Goal: Task Accomplishment & Management: Manage account settings

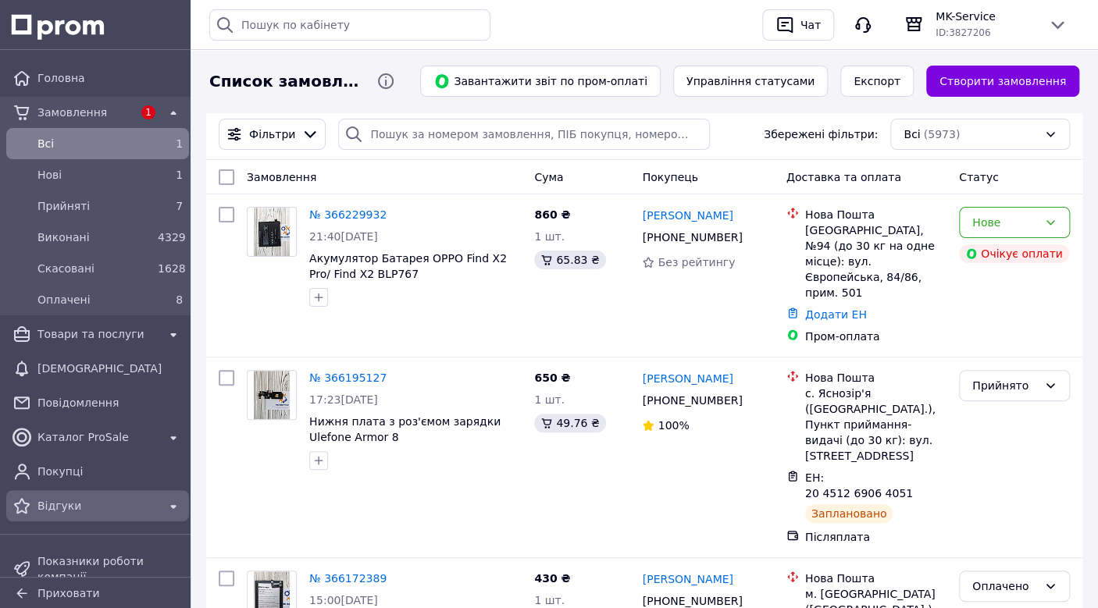
click at [98, 493] on div "Відгуки" at bounding box center [97, 505] width 176 height 25
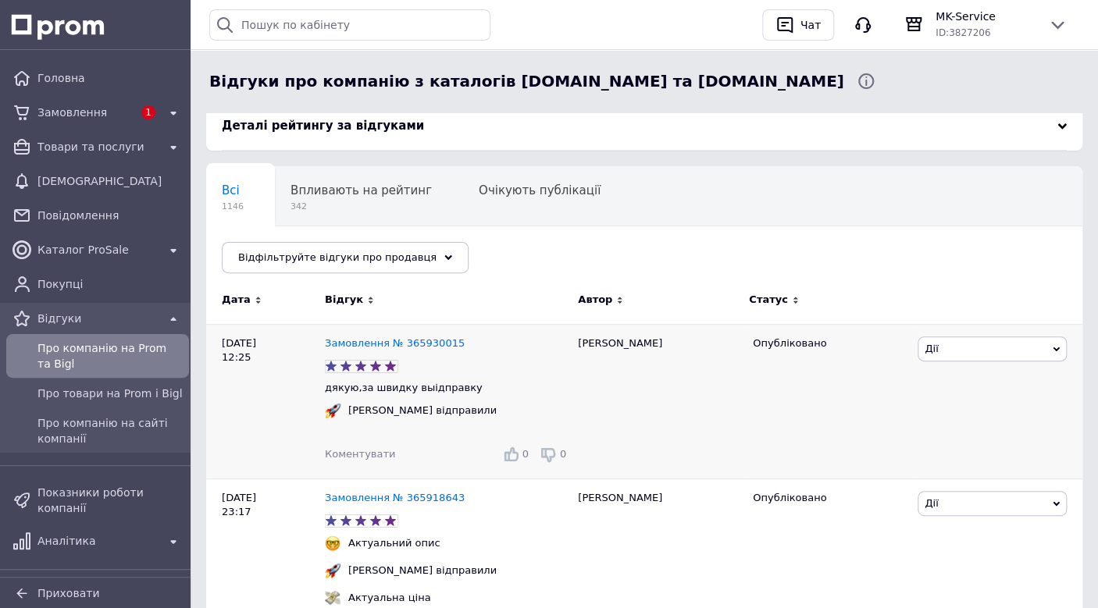
scroll to position [156, 0]
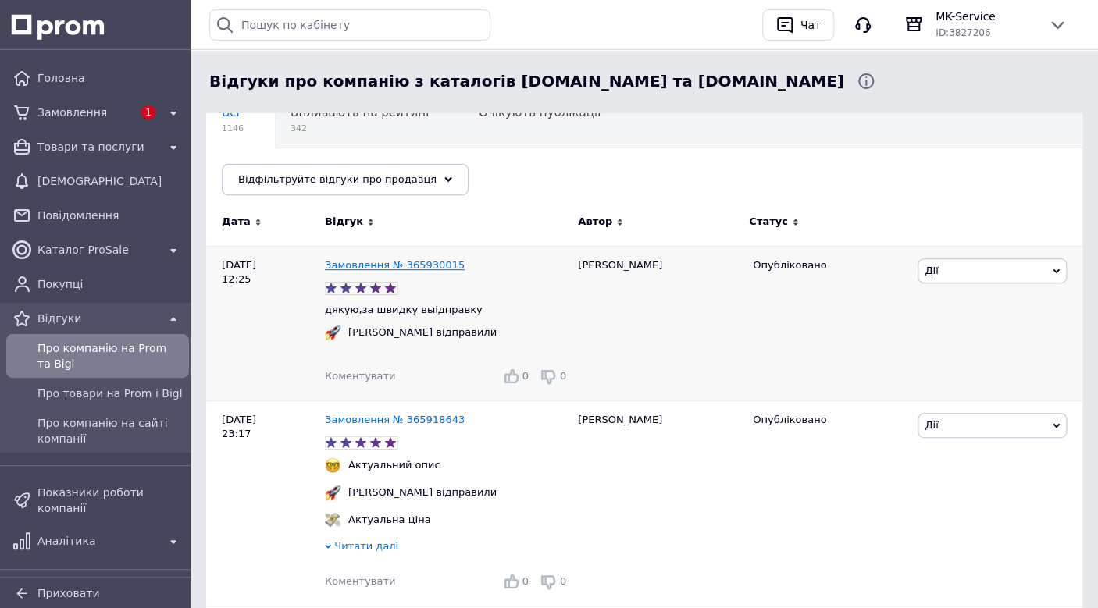
click at [365, 269] on link "Замовлення № 365930015" at bounding box center [395, 265] width 140 height 12
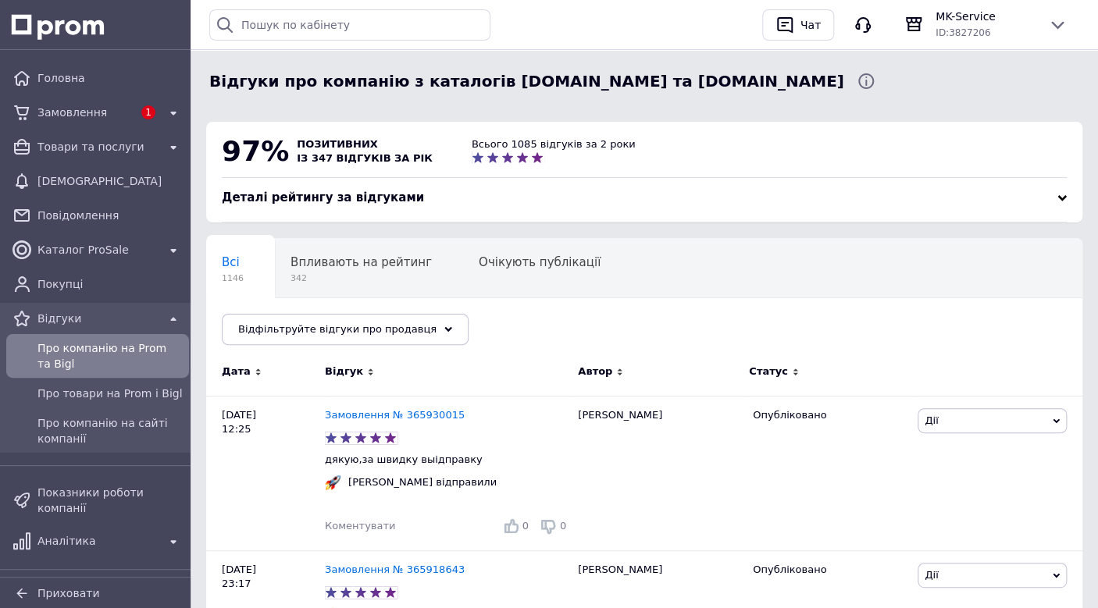
scroll to position [0, 0]
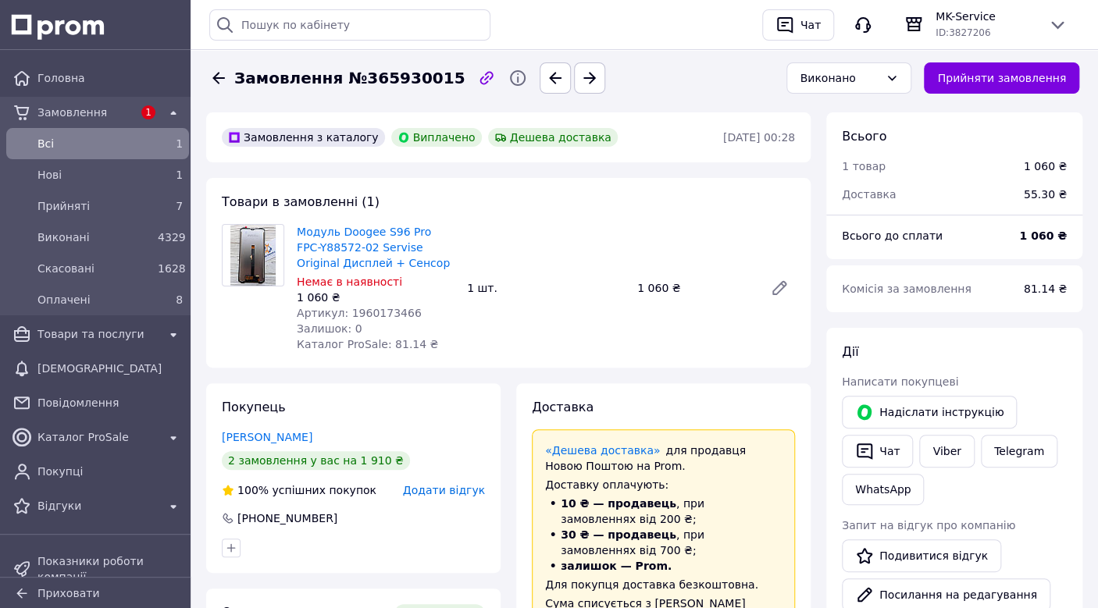
click at [68, 153] on div "Всi" at bounding box center [94, 144] width 120 height 22
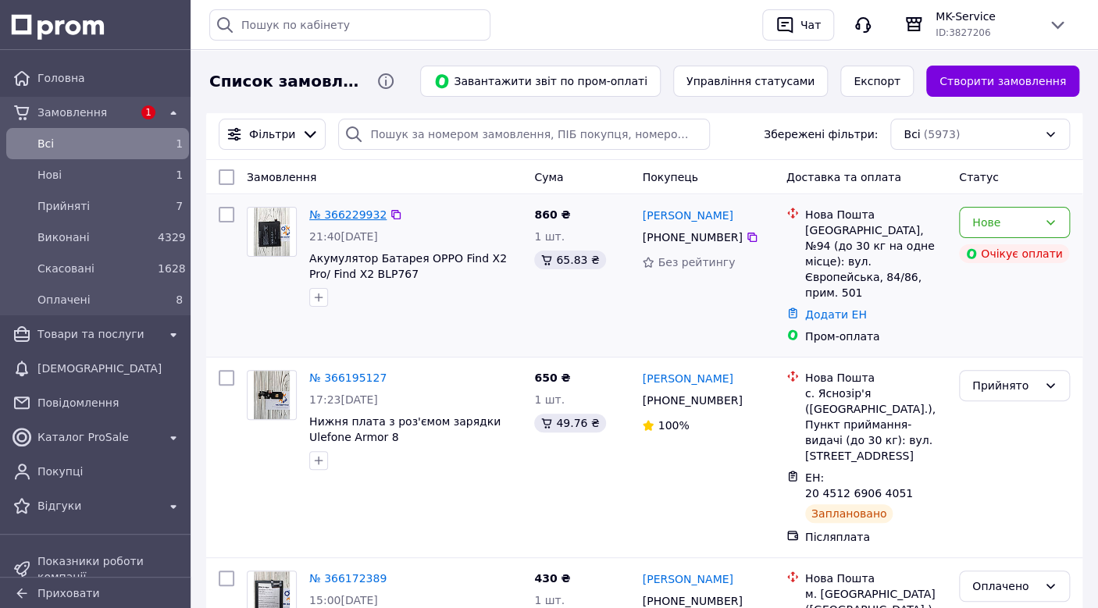
click at [343, 210] on link "№ 366229932" at bounding box center [347, 214] width 77 height 12
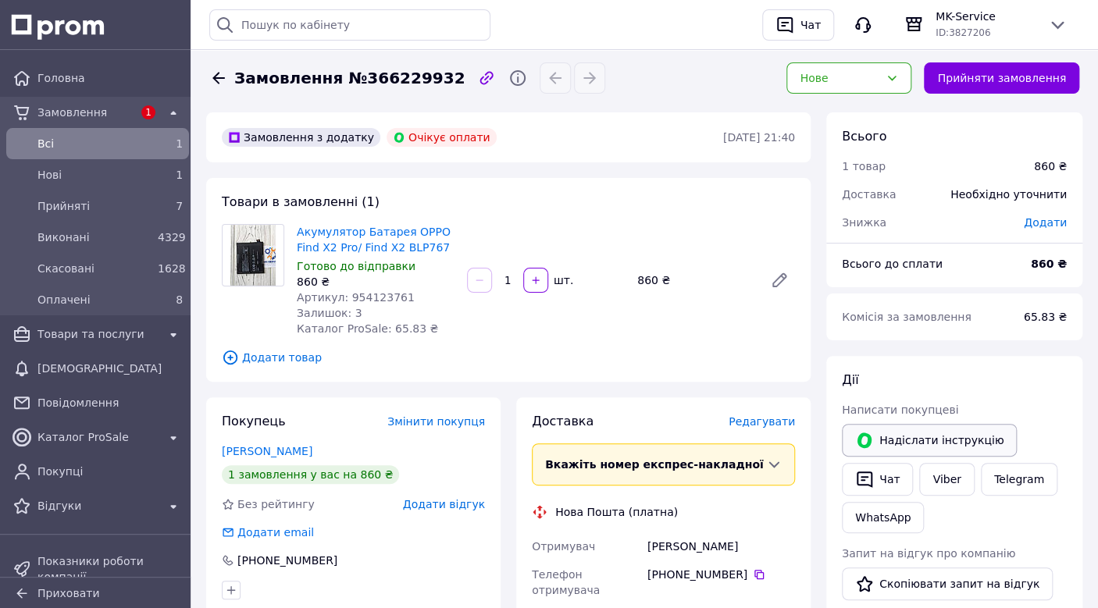
click at [919, 428] on button "Надіслати інструкцію" at bounding box center [929, 440] width 175 height 33
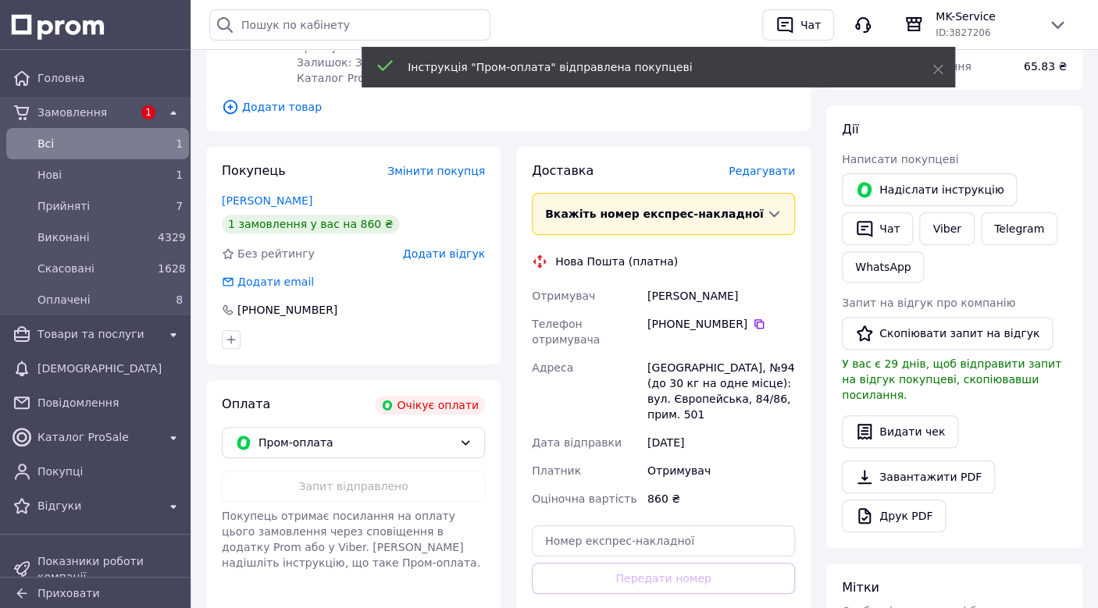
scroll to position [106, 0]
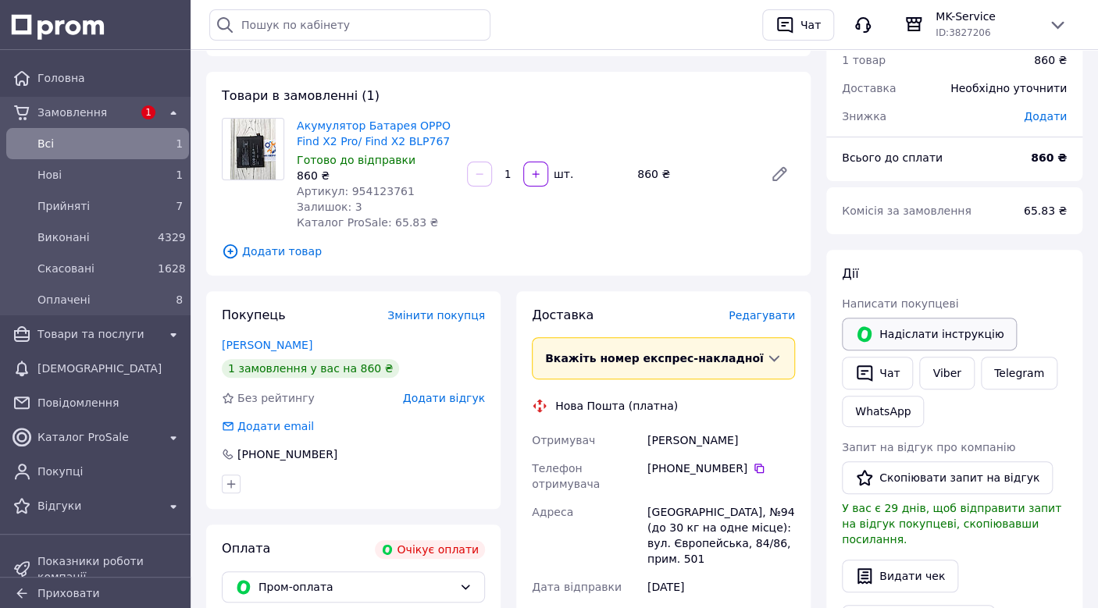
click at [909, 319] on button "Надіслати інструкцію" at bounding box center [929, 334] width 175 height 33
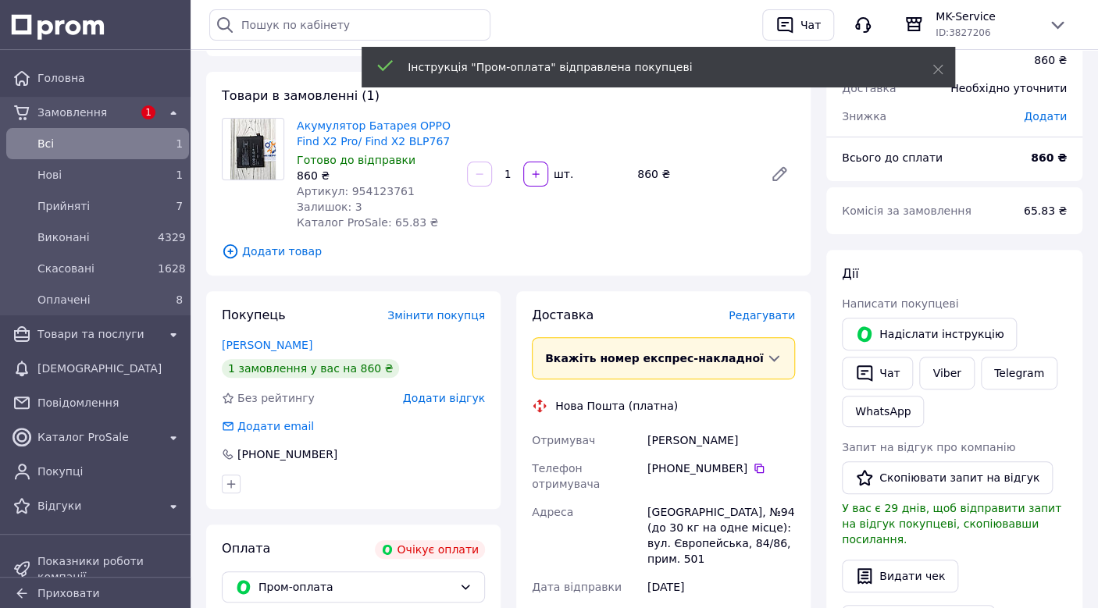
click at [56, 137] on span "Всi" at bounding box center [94, 144] width 114 height 16
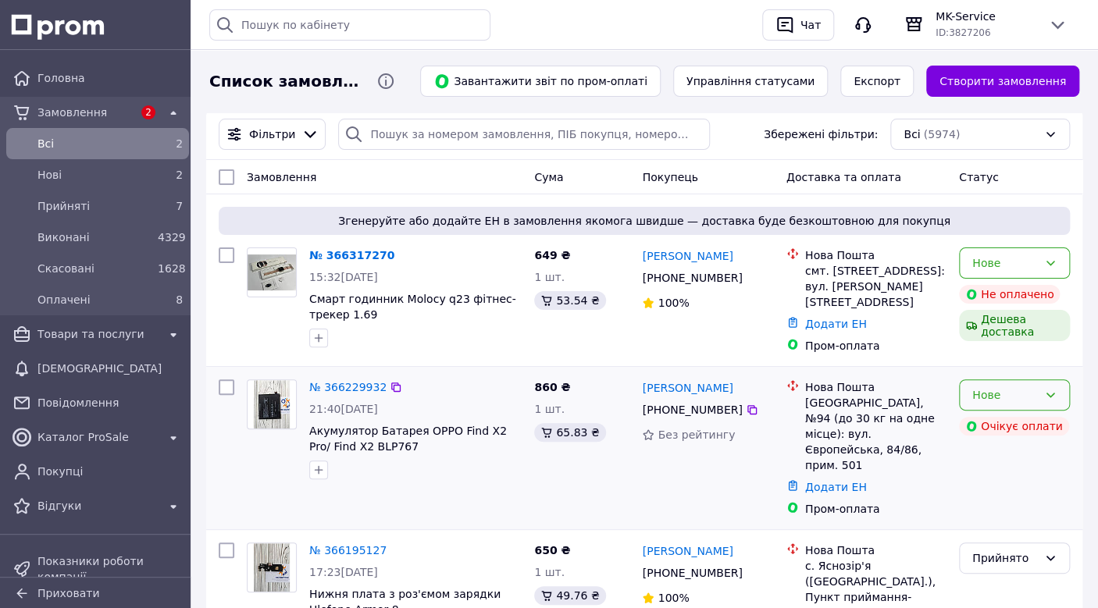
click at [1048, 389] on icon at bounding box center [1050, 395] width 12 height 12
click at [1033, 484] on li "Скасовано" at bounding box center [1013, 479] width 109 height 28
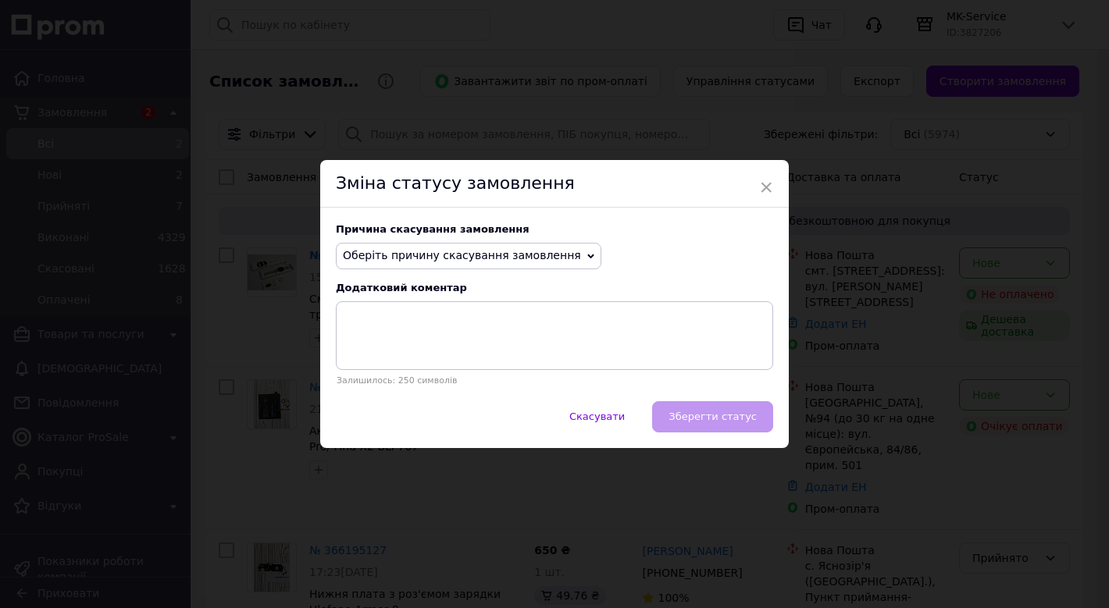
click at [465, 249] on span "Оберіть причину скасування замовлення" at bounding box center [462, 255] width 238 height 12
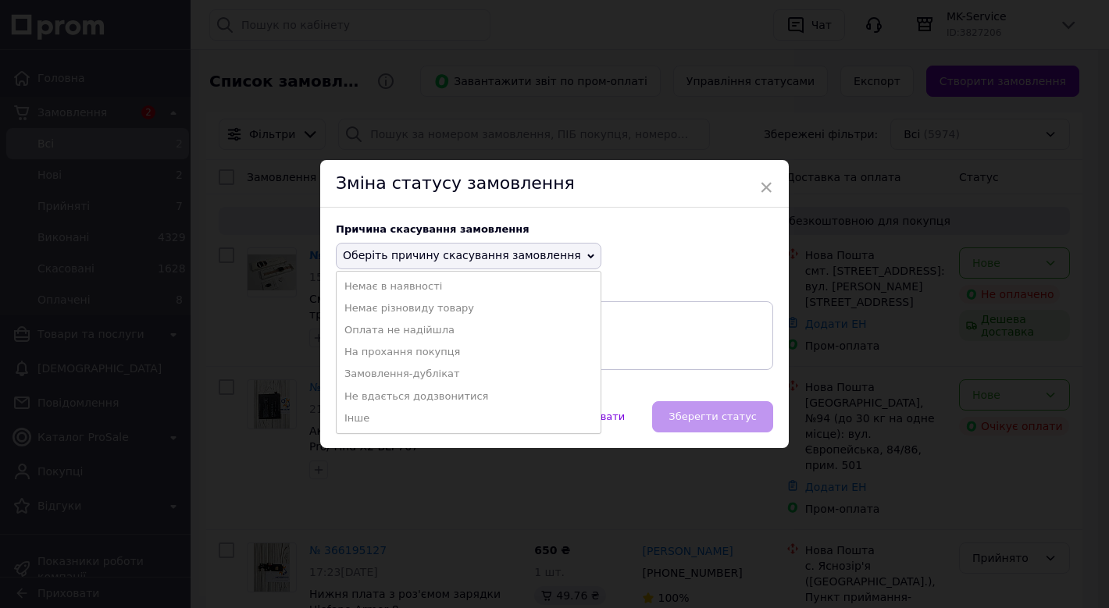
click at [422, 332] on li "Оплата не надійшла" at bounding box center [468, 330] width 264 height 22
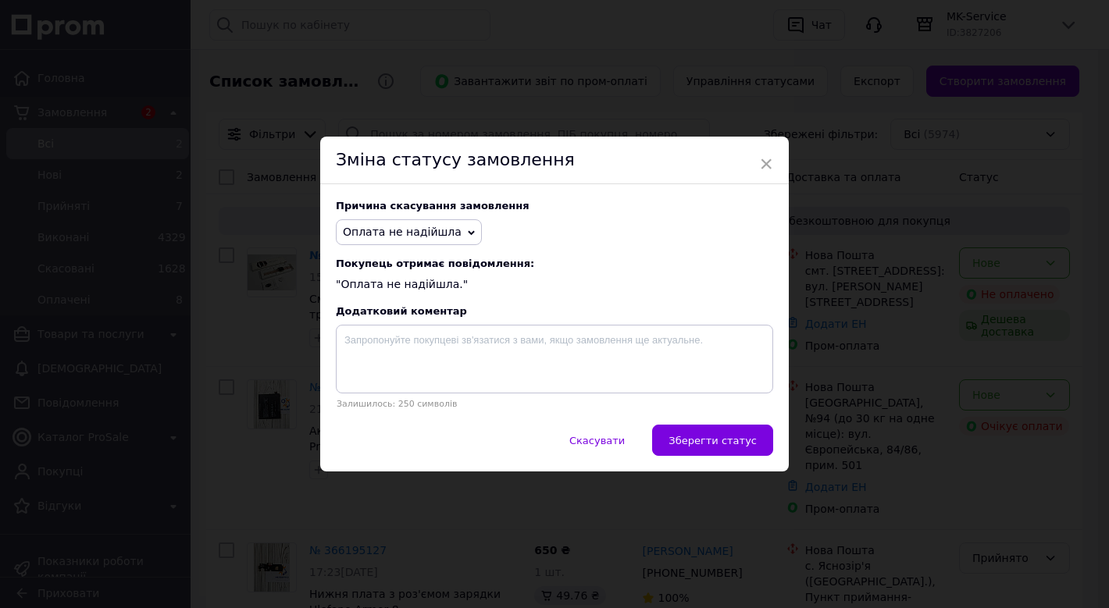
click at [743, 442] on span "Зберегти статус" at bounding box center [712, 441] width 88 height 12
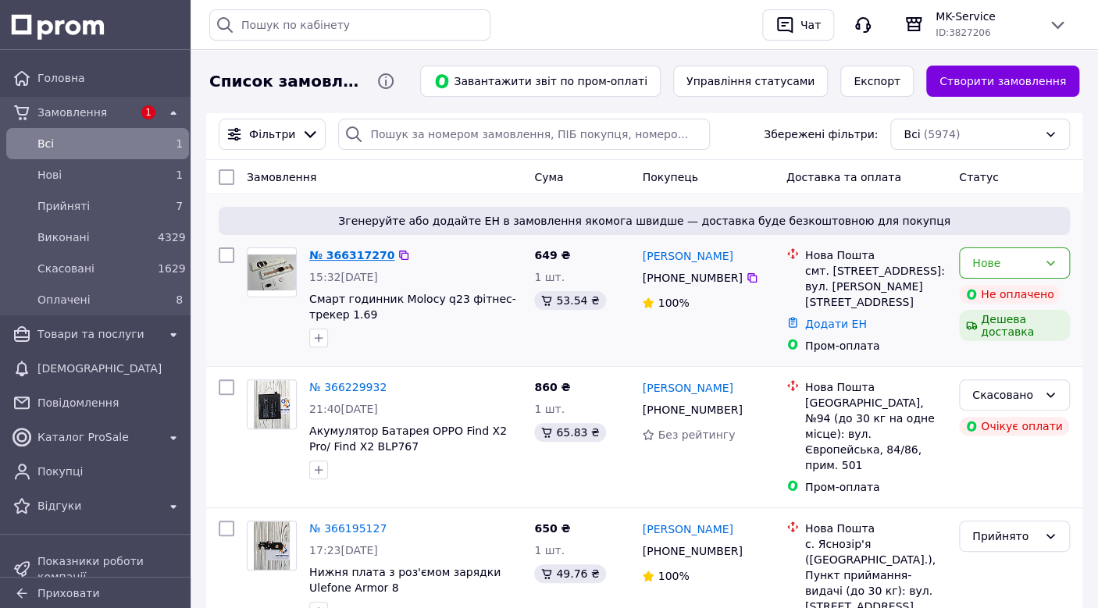
click at [346, 255] on link "№ 366317270" at bounding box center [351, 255] width 85 height 12
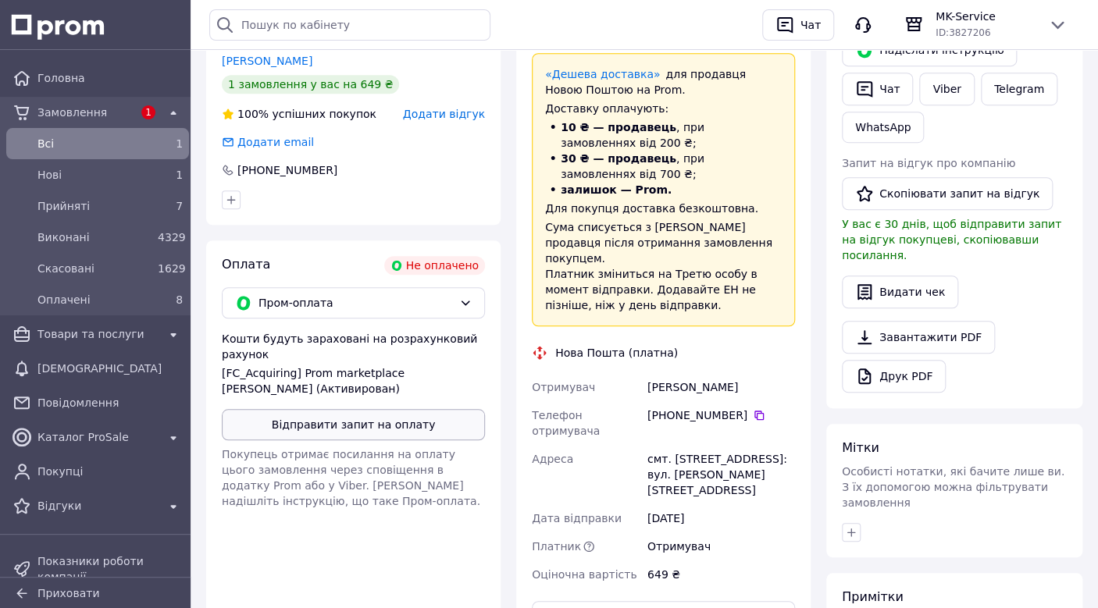
click at [380, 424] on button "Відправити запит на оплату" at bounding box center [353, 424] width 263 height 31
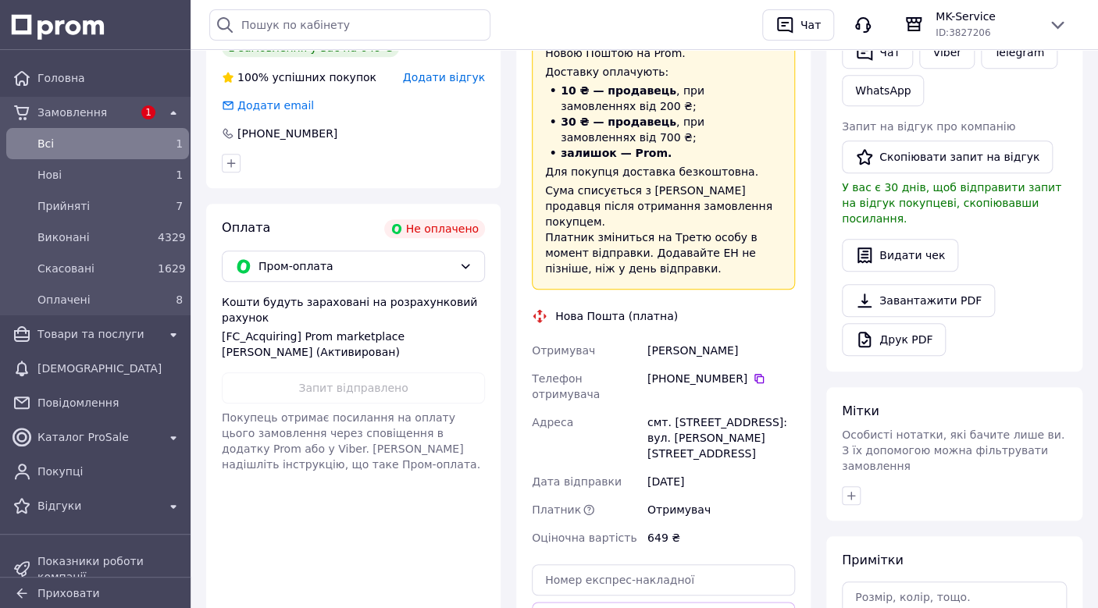
scroll to position [95, 0]
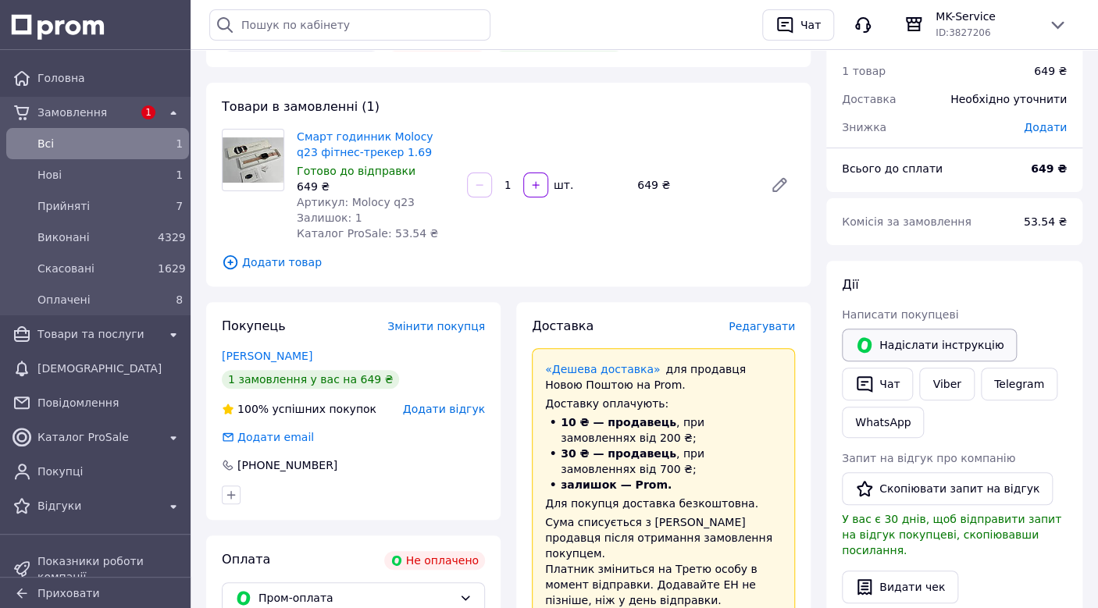
click at [900, 355] on button "Надіслати інструкцію" at bounding box center [929, 345] width 175 height 33
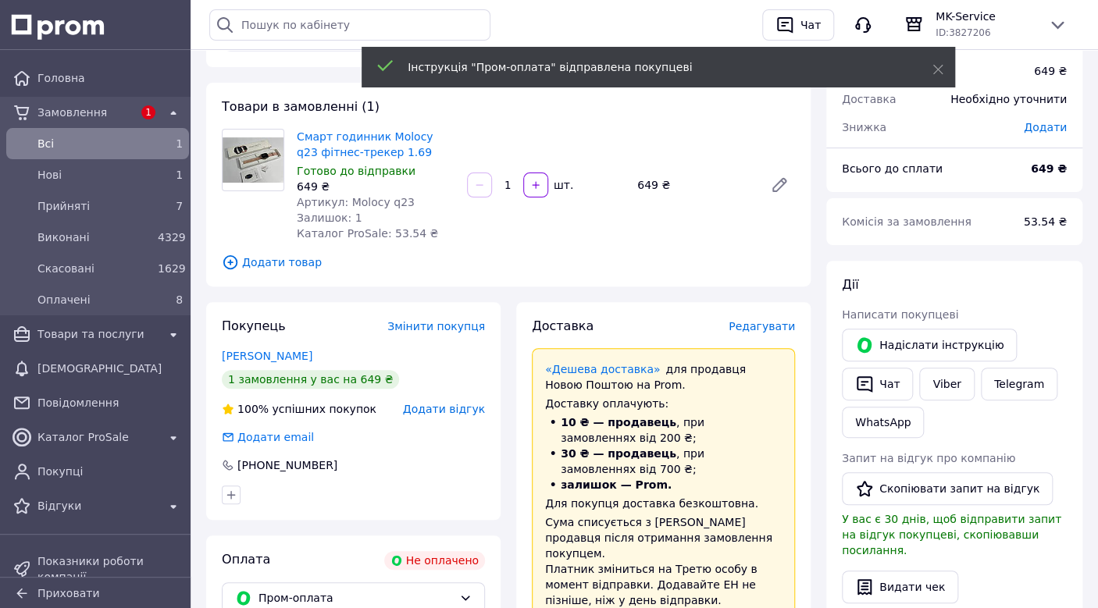
click at [108, 134] on div "Всi" at bounding box center [94, 144] width 120 height 22
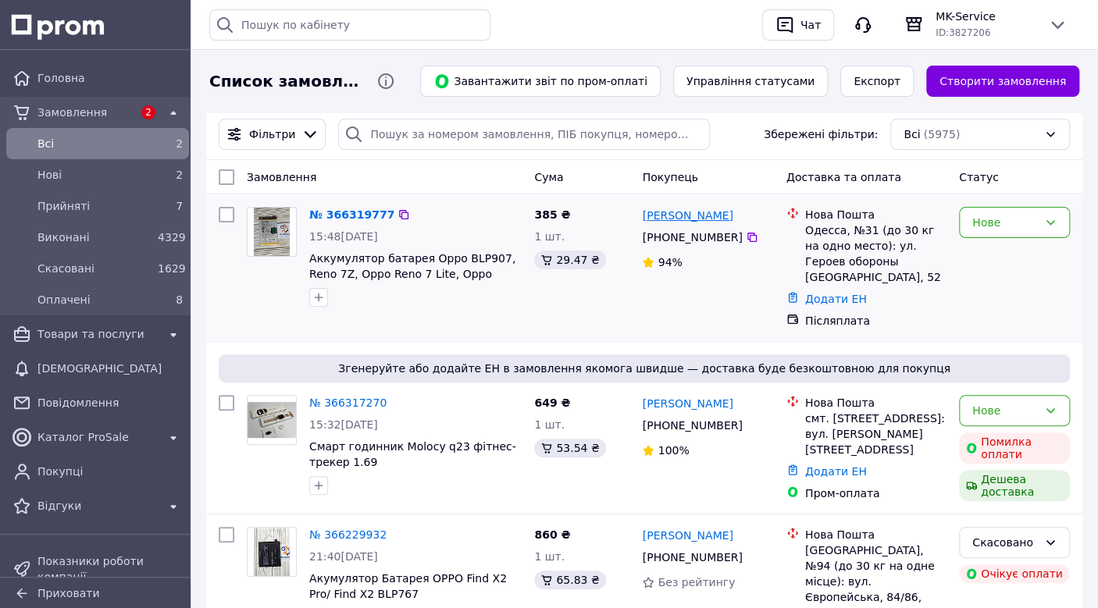
click at [696, 222] on link "[PERSON_NAME]" at bounding box center [687, 216] width 91 height 16
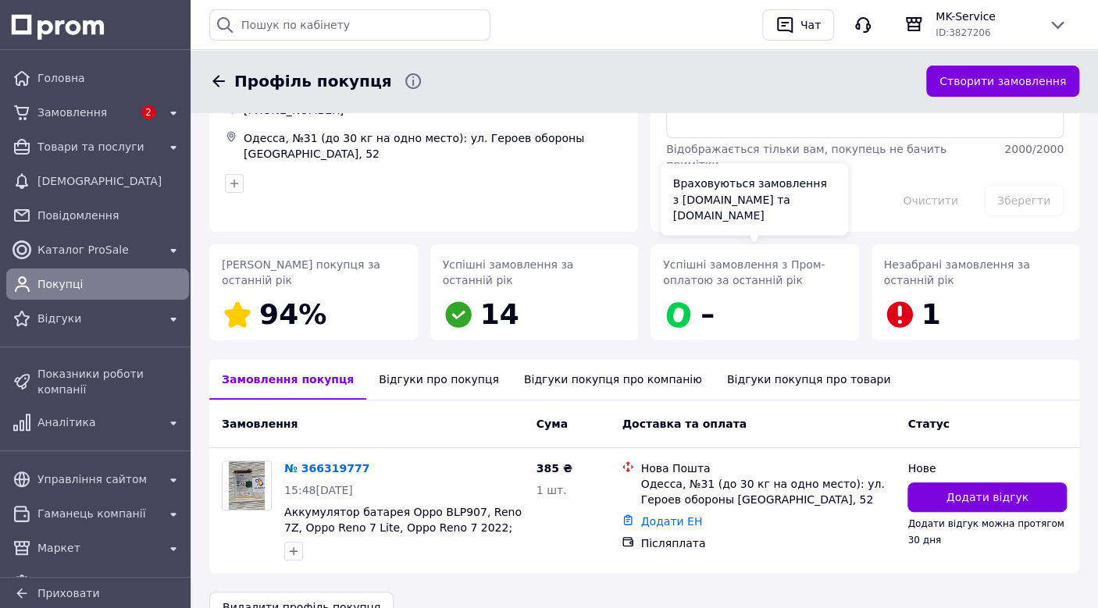
scroll to position [149, 0]
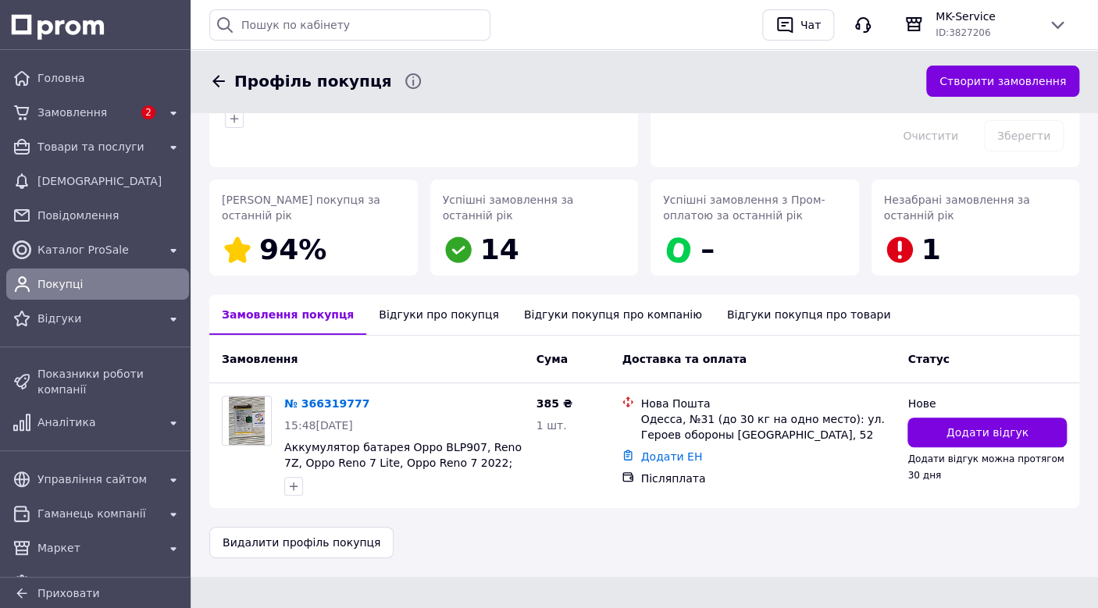
click at [400, 324] on div "Відгуки про покупця" at bounding box center [438, 314] width 144 height 41
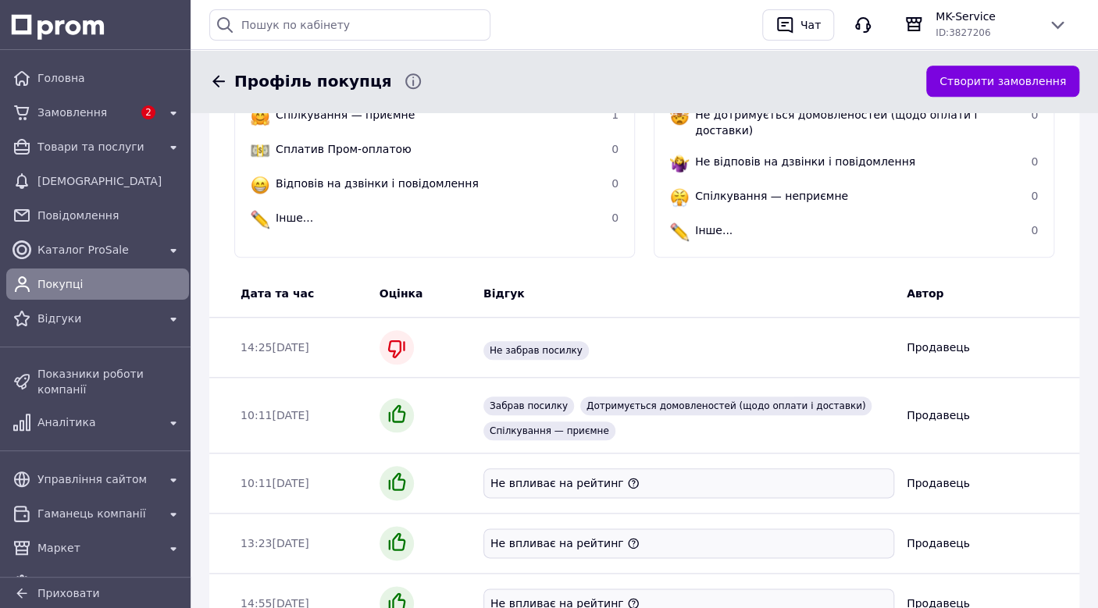
scroll to position [0, 0]
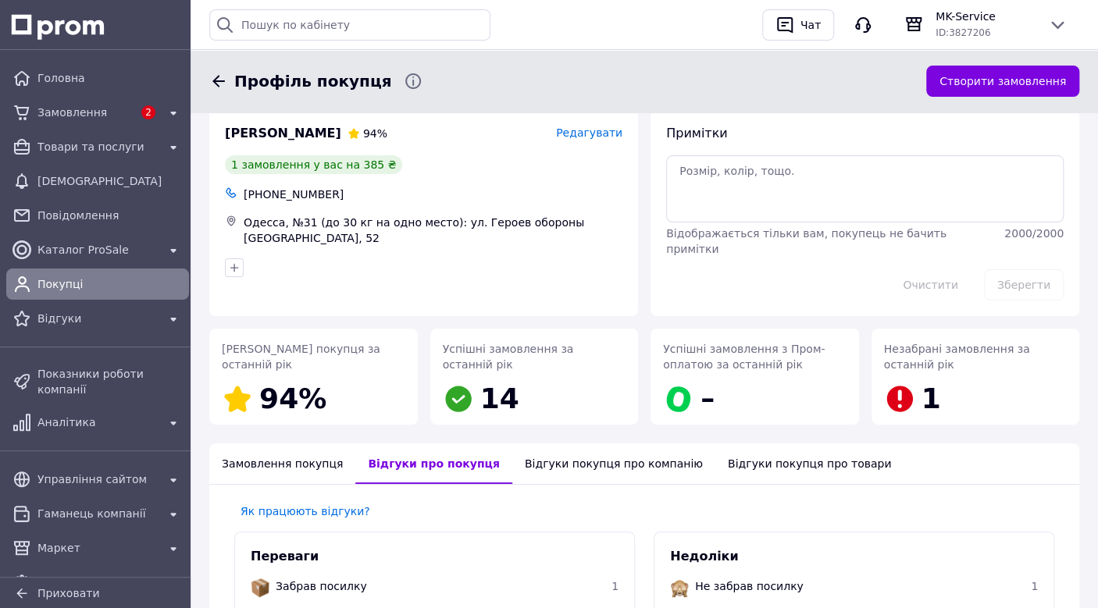
click at [246, 457] on div "Замовлення покупця" at bounding box center [282, 463] width 146 height 41
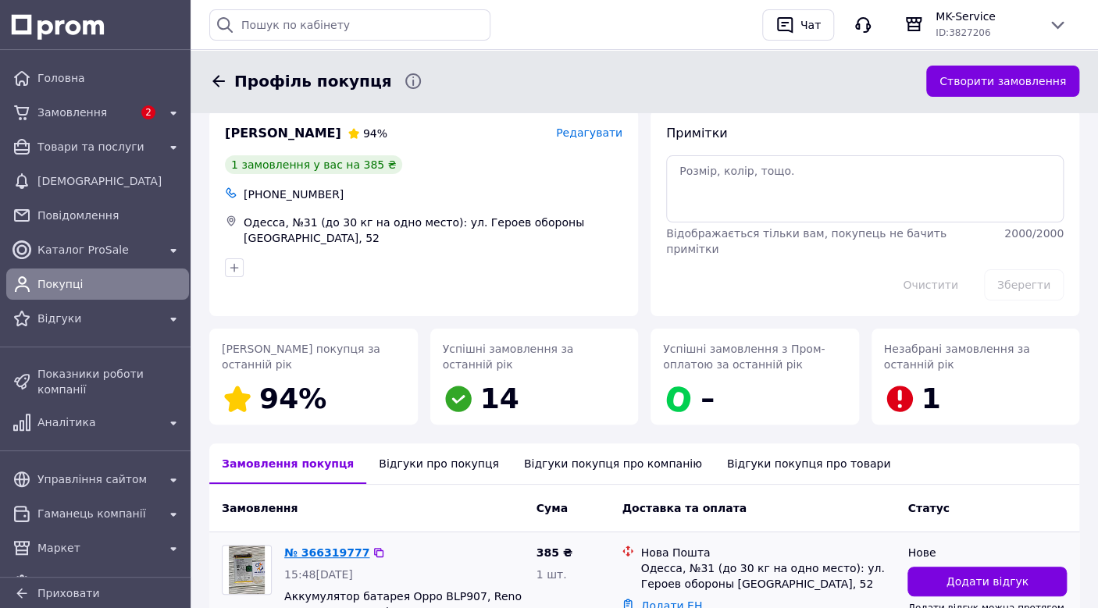
click at [294, 553] on link "№ 366319777" at bounding box center [326, 552] width 85 height 12
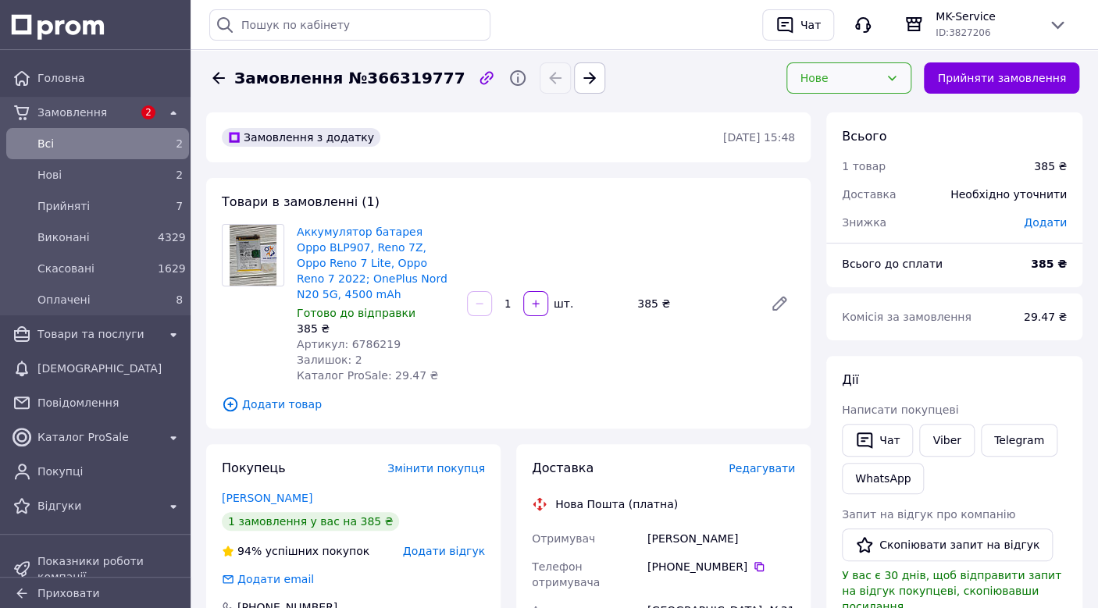
drag, startPoint x: 867, startPoint y: 73, endPoint x: 861, endPoint y: 87, distance: 14.4
click at [866, 75] on div "Нове" at bounding box center [839, 77] width 80 height 17
click at [838, 119] on li "Прийнято" at bounding box center [860, 112] width 123 height 28
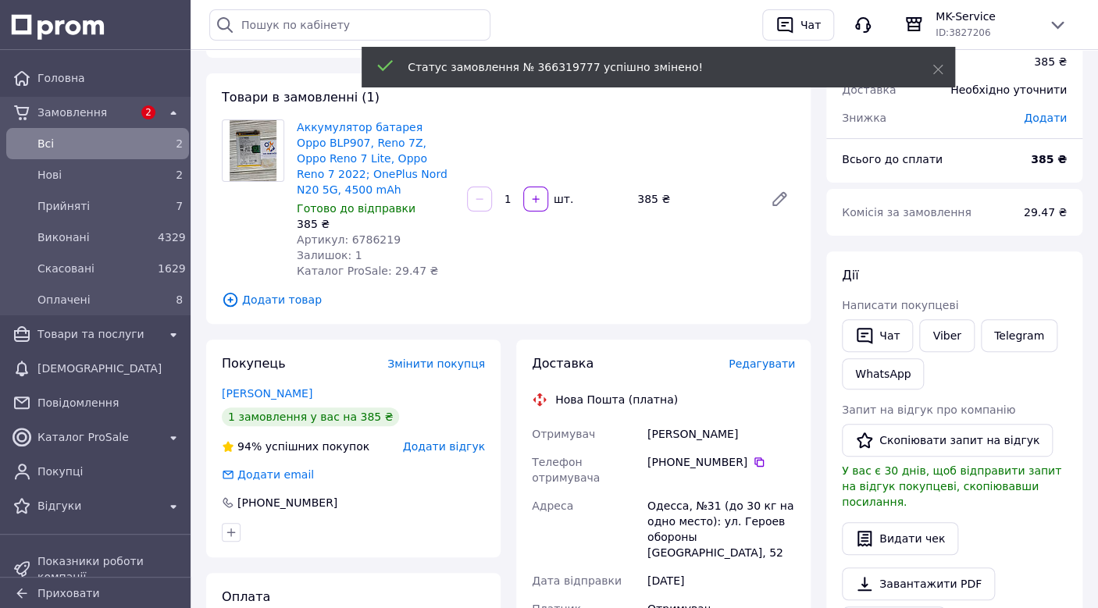
scroll to position [234, 0]
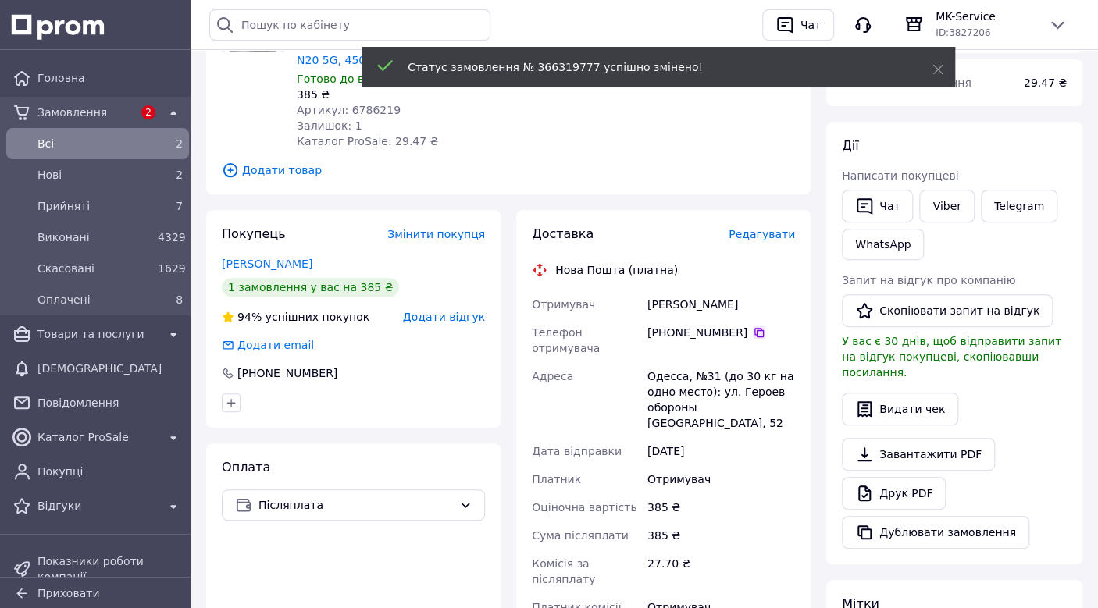
click at [753, 329] on icon at bounding box center [759, 332] width 12 height 12
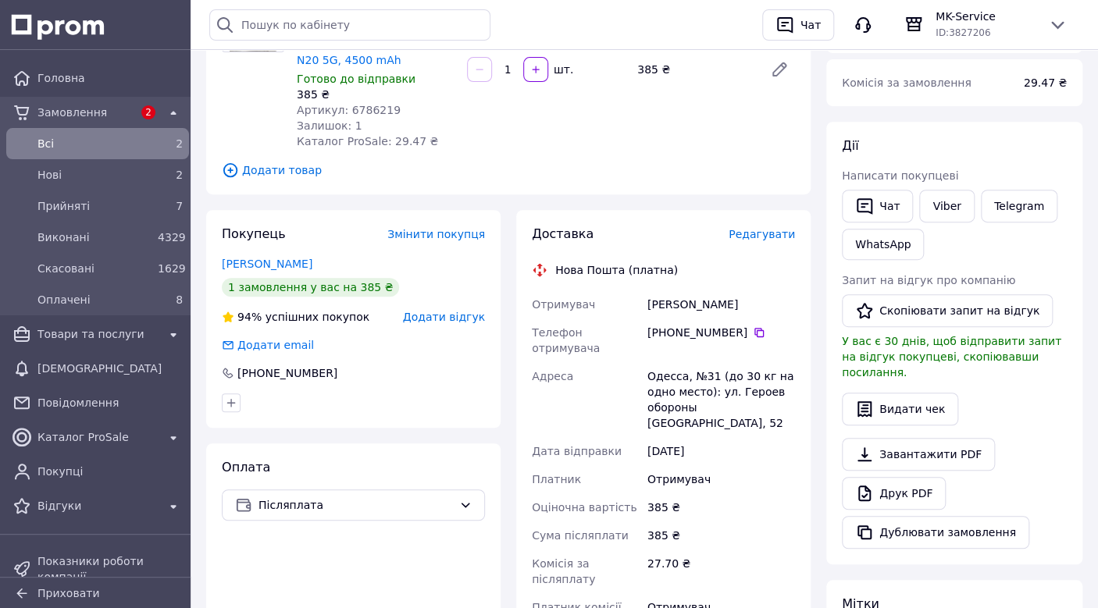
drag, startPoint x: 447, startPoint y: 566, endPoint x: 455, endPoint y: 481, distance: 85.5
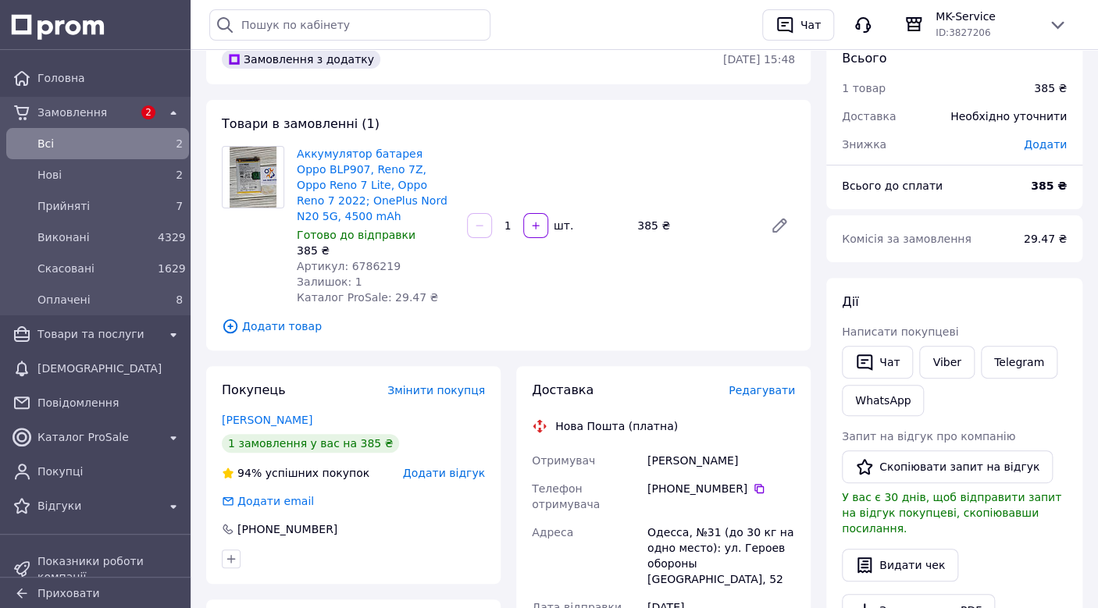
scroll to position [0, 0]
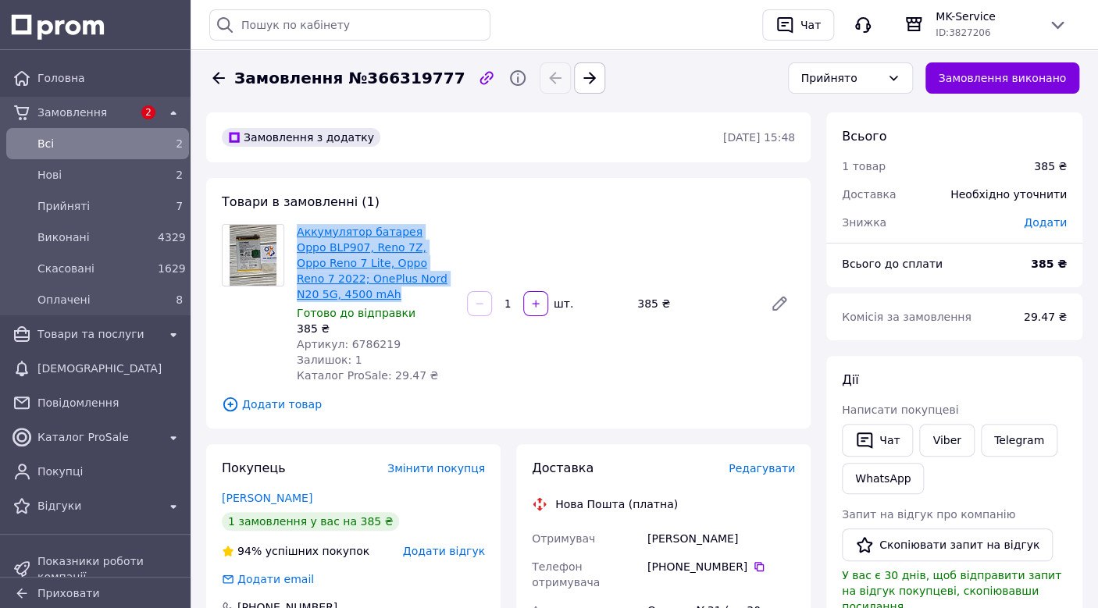
copy link "Аккумулятор батарея Oppo BLP907, Reno 7Z, Oppo Reno 7 Lite, Oppo Reno 7 2022; O…"
drag, startPoint x: 365, startPoint y: 289, endPoint x: 296, endPoint y: 225, distance: 93.9
click at [297, 225] on span "Аккумулятор батарея Oppo BLP907, Reno 7Z, Oppo Reno 7 Lite, Oppo Reno 7 2022; O…" at bounding box center [376, 263] width 158 height 78
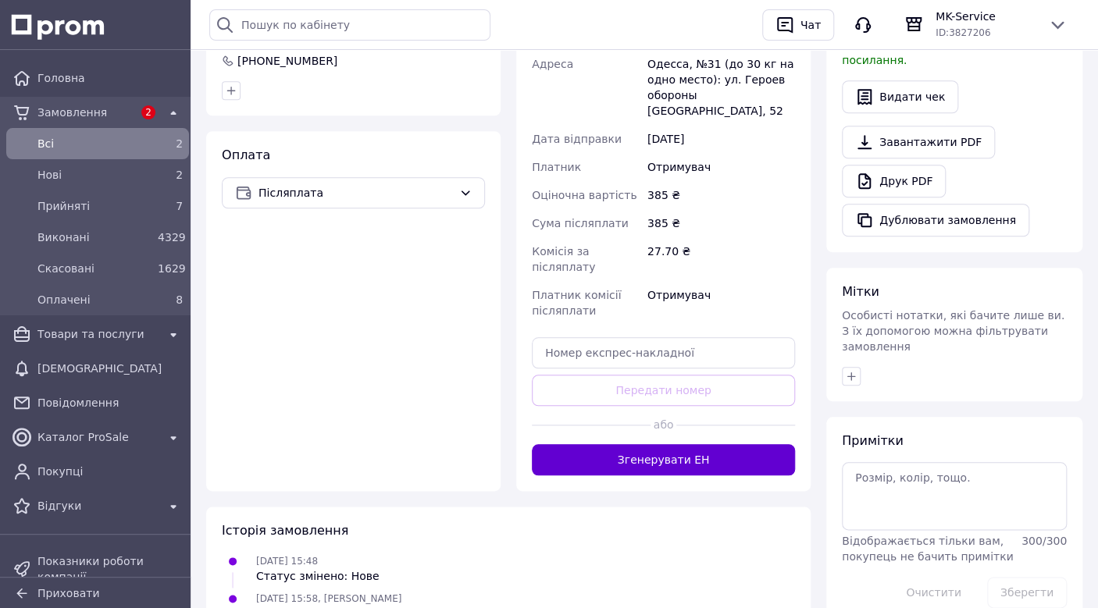
click at [645, 444] on button "Згенерувати ЕН" at bounding box center [663, 459] width 263 height 31
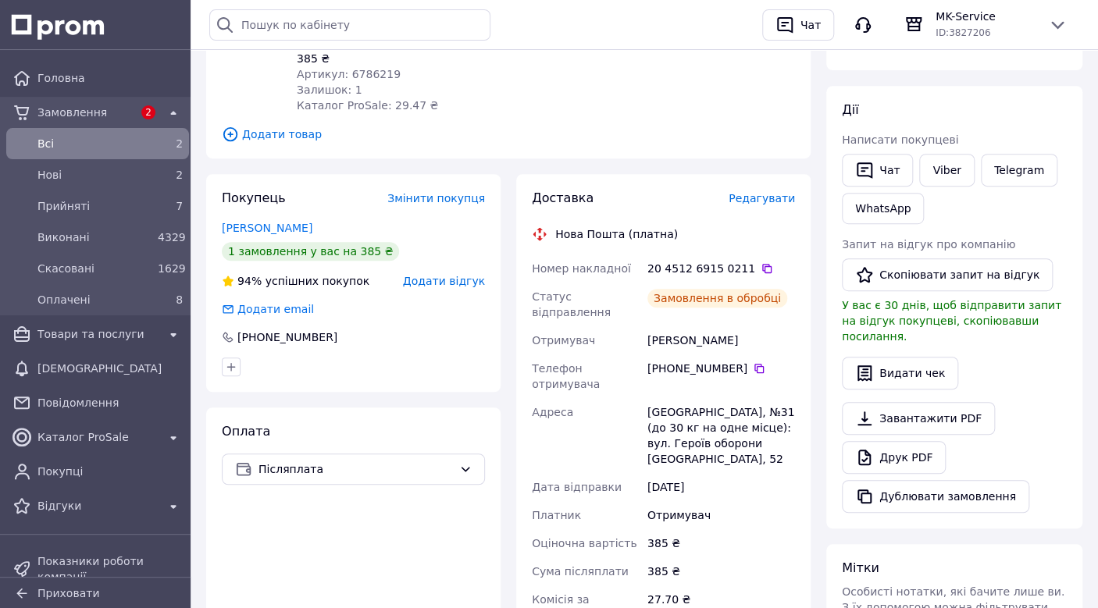
scroll to position [234, 0]
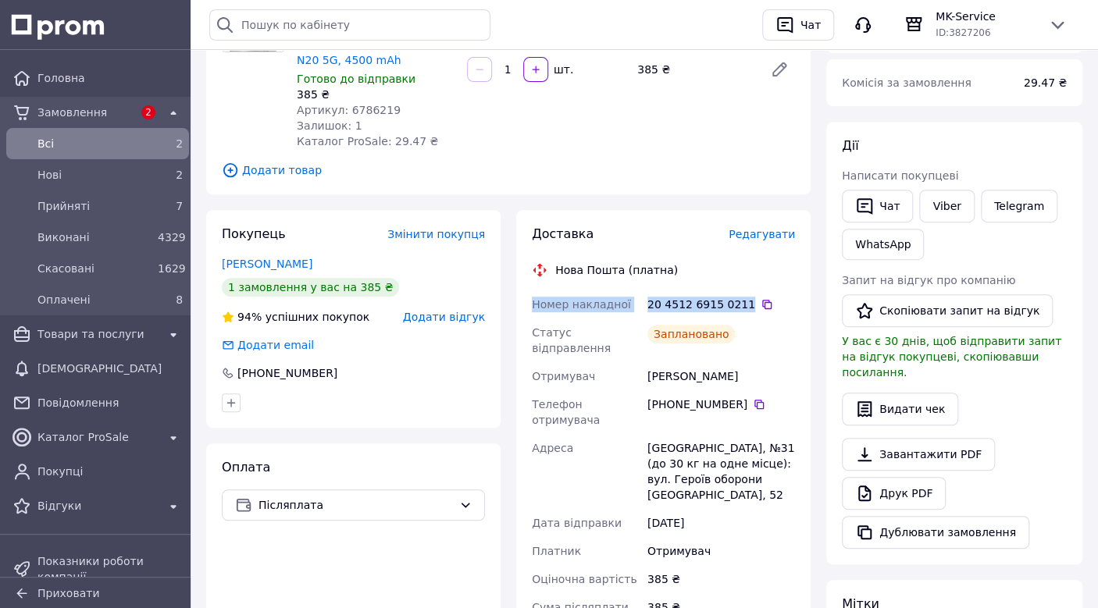
drag, startPoint x: 736, startPoint y: 308, endPoint x: 521, endPoint y: 291, distance: 216.2
click at [521, 292] on div "Доставка Редагувати Нова Пошта (платна) Номер накладної 20 4512 6915 0211   Ста…" at bounding box center [663, 503] width 294 height 586
copy div "Номер накладної 20 4512 6915 0211"
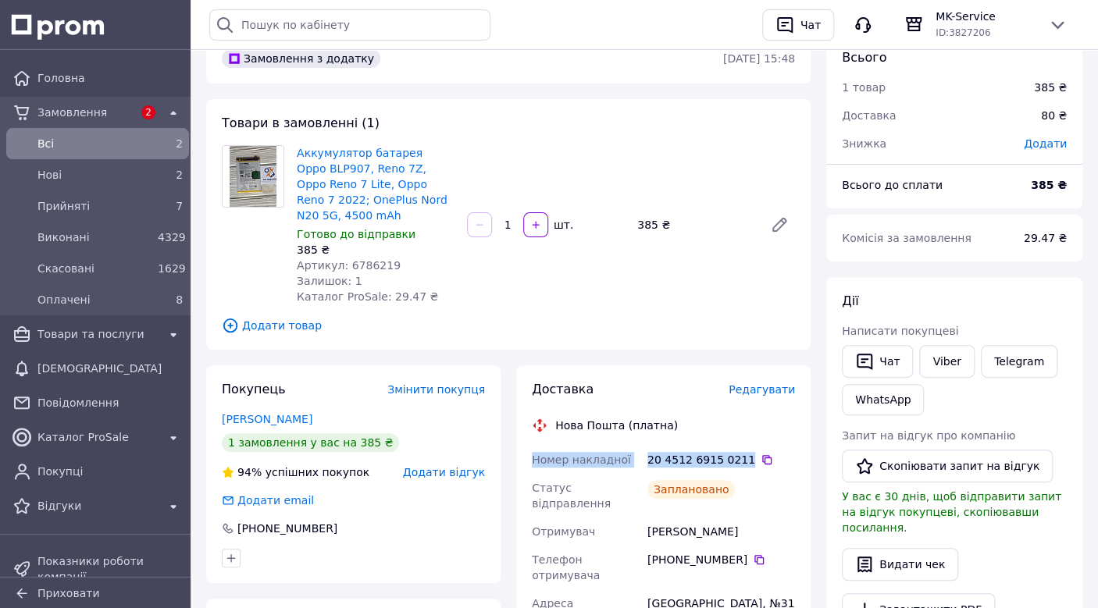
scroll to position [0, 0]
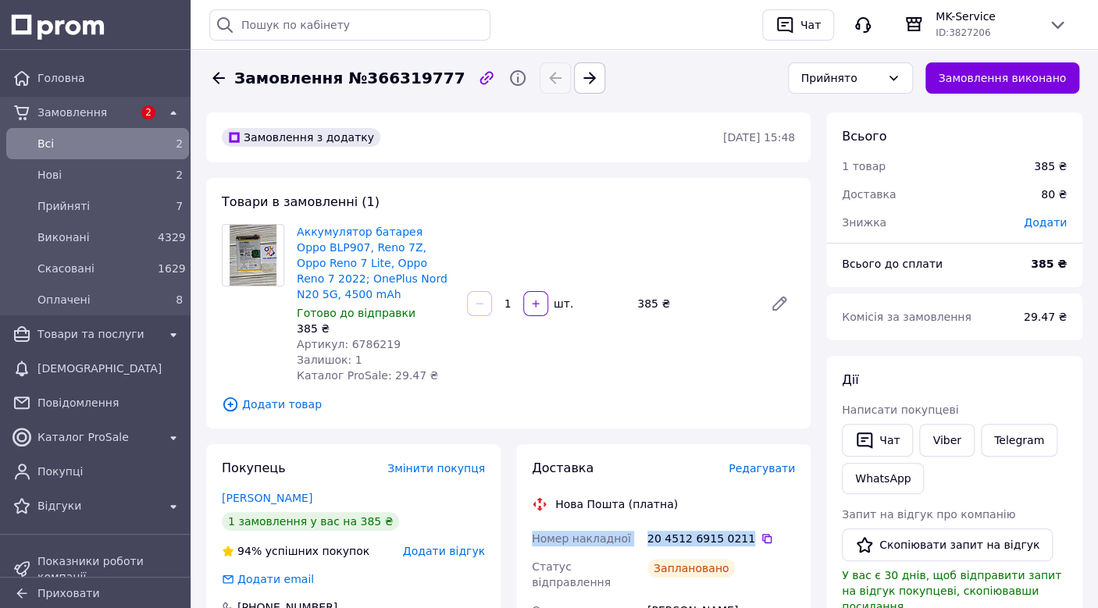
click at [91, 144] on span "Всi" at bounding box center [94, 144] width 114 height 16
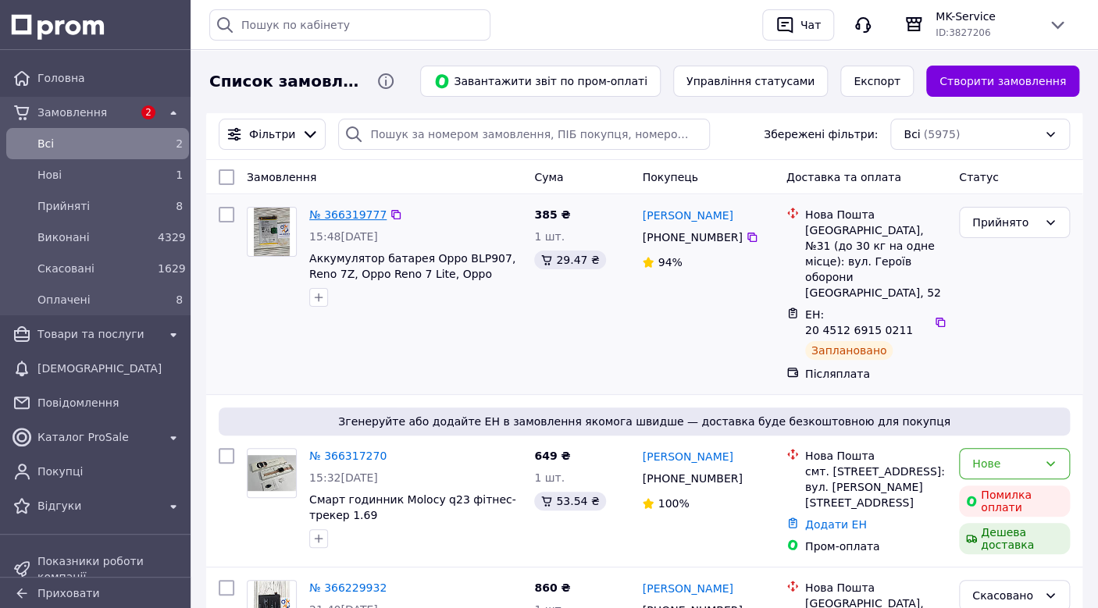
click at [322, 211] on link "№ 366319777" at bounding box center [347, 214] width 77 height 12
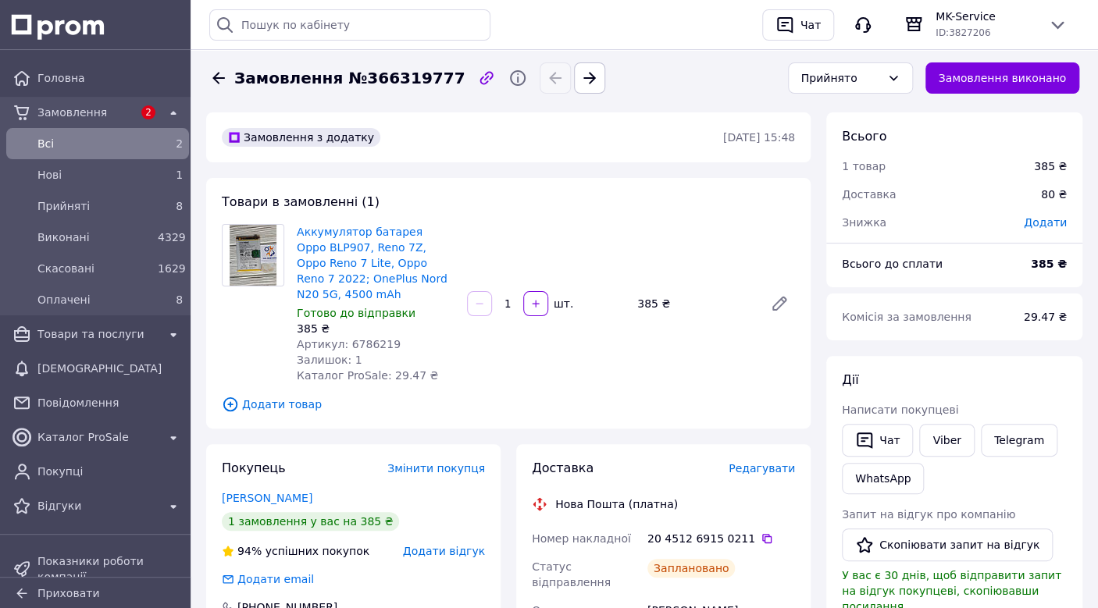
click at [113, 148] on span "Всi" at bounding box center [94, 144] width 114 height 16
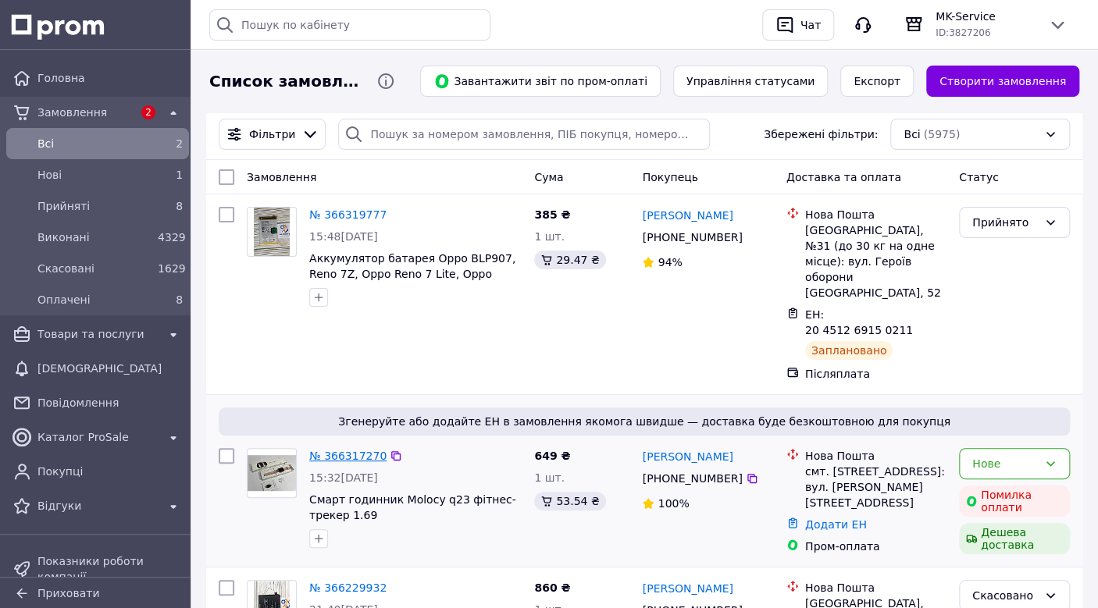
click at [358, 450] on link "№ 366317270" at bounding box center [347, 456] width 77 height 12
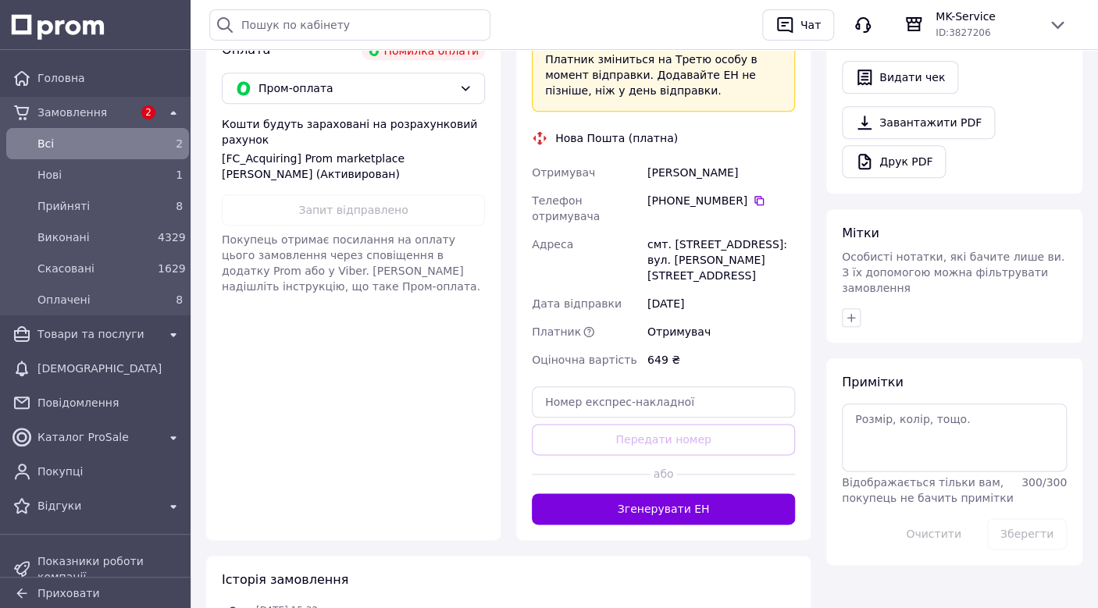
scroll to position [445, 0]
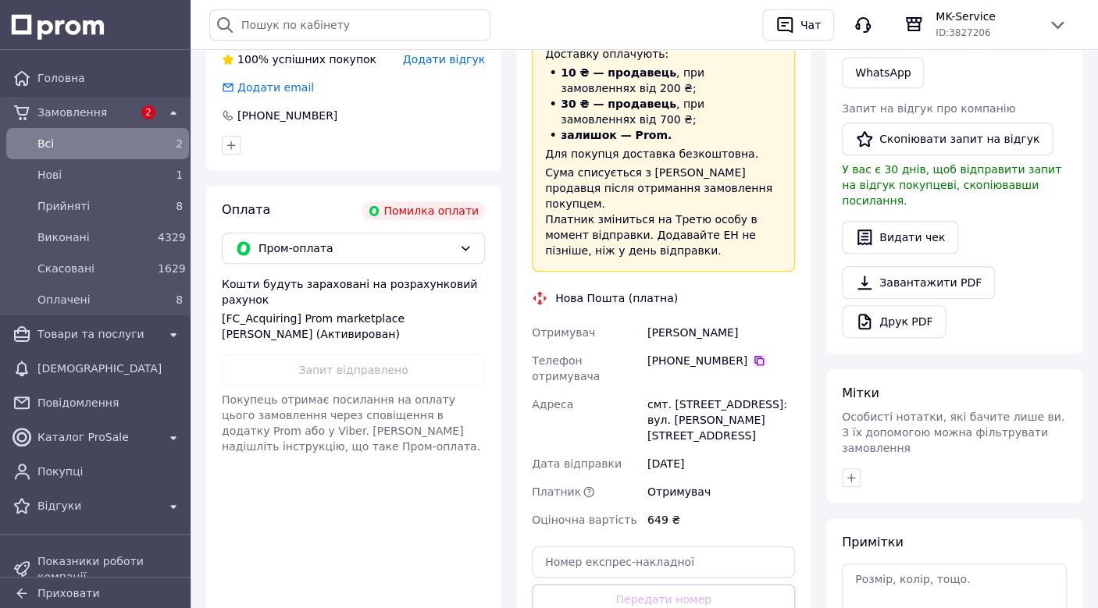
click at [754, 356] on icon at bounding box center [758, 360] width 9 height 9
click at [368, 552] on div "Оплата Помилка оплати Пром-оплата Кошти будуть зараховані на розрахунковий раху…" at bounding box center [353, 443] width 294 height 514
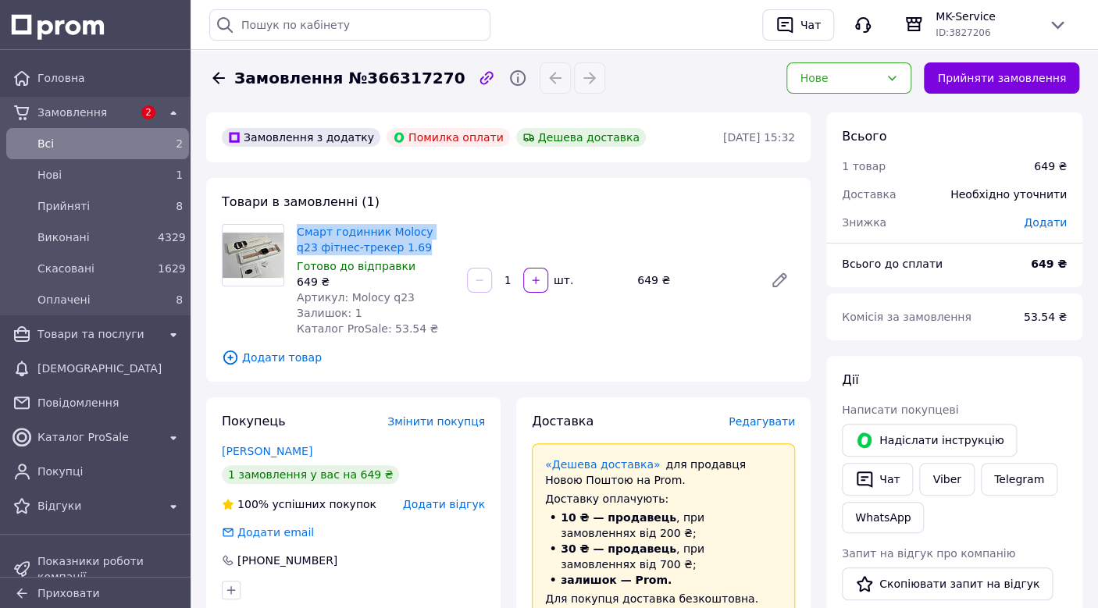
drag, startPoint x: 397, startPoint y: 249, endPoint x: 280, endPoint y: 224, distance: 119.7
click at [280, 224] on div "Смарт годинник Molocy q23 фітнес-трекер 1.69 Готово до відправки 649 ₴ Артикул:…" at bounding box center [508, 280] width 586 height 112
copy div "Смарт годинник Molocy q23 фітнес-трекер 1.69"
click at [119, 137] on span "Всi" at bounding box center [94, 144] width 114 height 16
